Goal: Information Seeking & Learning: Find specific fact

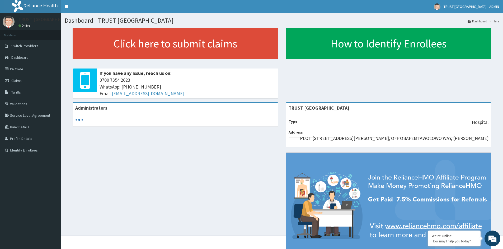
click at [19, 67] on link "PA Code" at bounding box center [30, 69] width 61 height 12
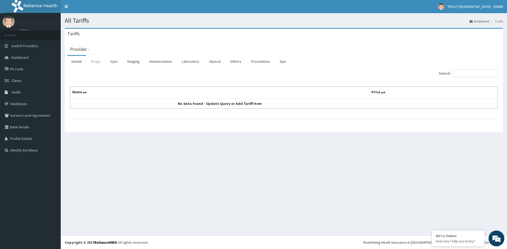
click at [99, 63] on link "Drugs" at bounding box center [96, 61] width 18 height 11
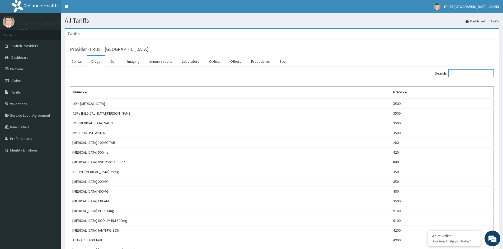
click at [471, 74] on input "Search:" at bounding box center [470, 73] width 45 height 8
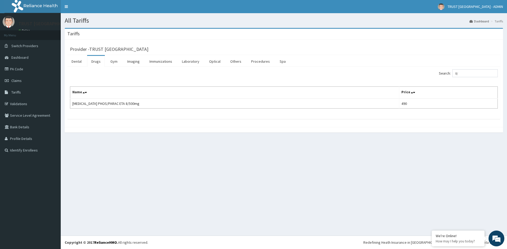
drag, startPoint x: 130, startPoint y: 104, endPoint x: 146, endPoint y: 98, distance: 16.5
click at [141, 99] on td "CODEINE PHOS/PARAC ETA 8/500mg" at bounding box center [234, 104] width 329 height 10
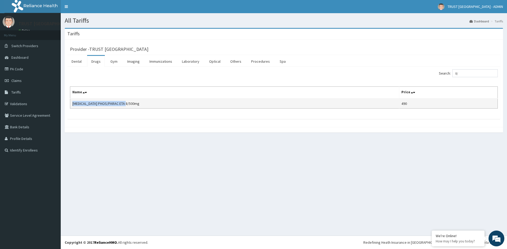
drag, startPoint x: 130, startPoint y: 103, endPoint x: 70, endPoint y: 107, distance: 60.0
click at [70, 107] on td "CODEINE PHOS/PARAC ETA 8/500mg" at bounding box center [234, 104] width 329 height 10
copy td "CODEINE PHOS/PARAC ETA 8/500mg"
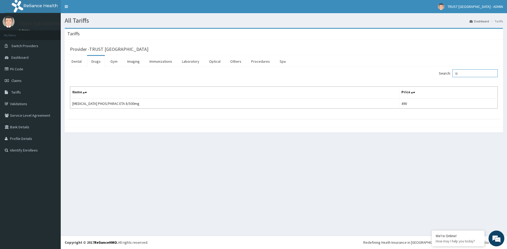
click at [465, 73] on input "8/" at bounding box center [474, 73] width 45 height 8
type input "8"
click at [476, 77] on input "COCO" at bounding box center [474, 73] width 45 height 8
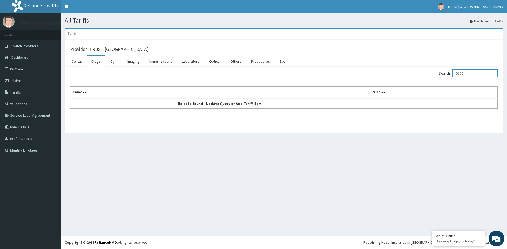
paste input "AMLODIPINE"
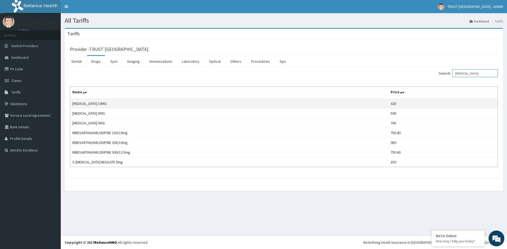
type input "AMLODIPINE"
drag, startPoint x: 103, startPoint y: 104, endPoint x: 71, endPoint y: 103, distance: 31.4
click at [71, 103] on td "AMLODIPINE 10MG" at bounding box center [229, 104] width 318 height 10
copy td "AMLODIPINE 10MG"
